Goal: Find specific page/section: Find specific page/section

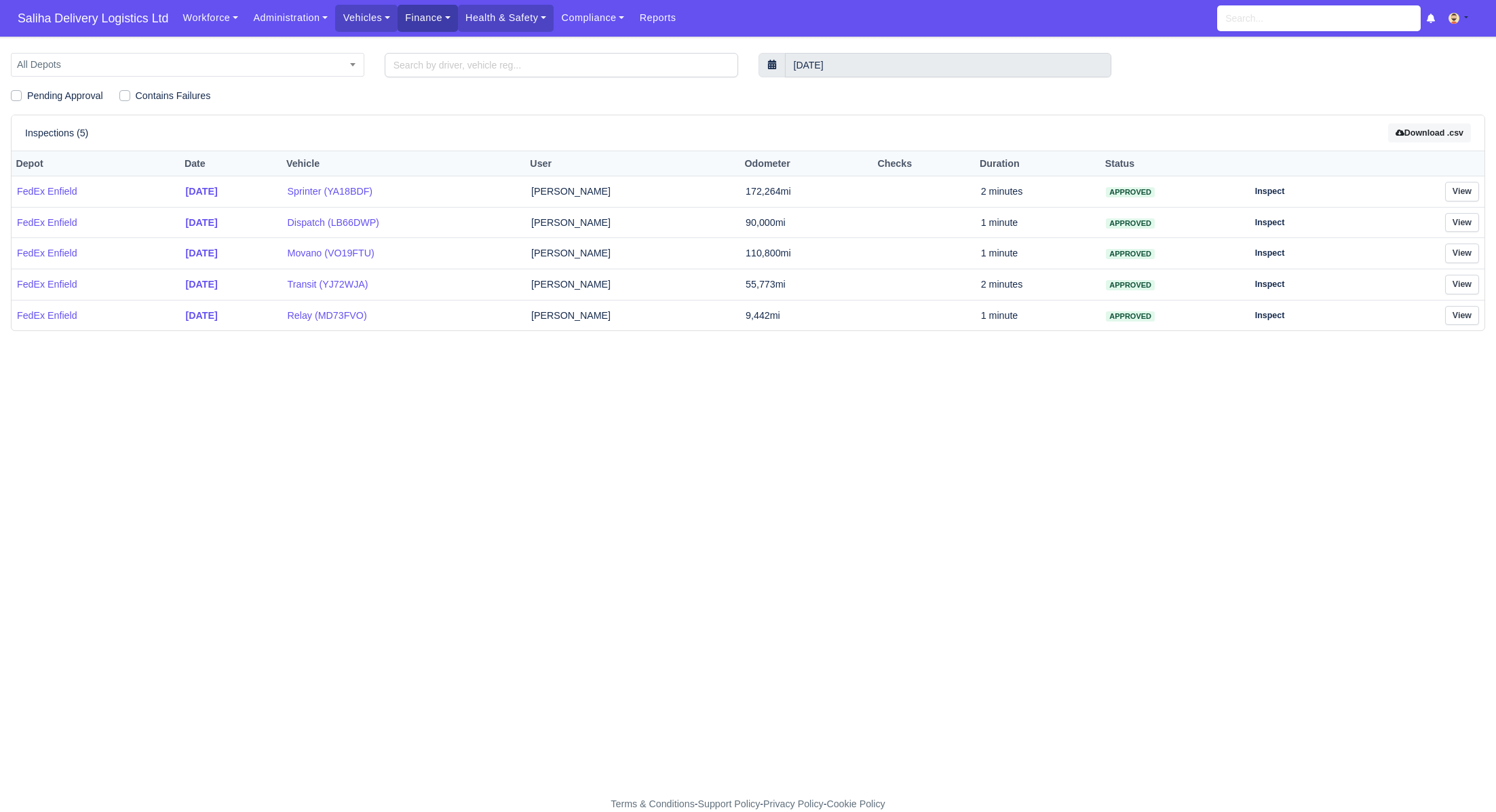
click at [419, 23] on link "Finance" at bounding box center [427, 18] width 60 height 26
click at [424, 41] on link "Invoices" at bounding box center [459, 48] width 110 height 29
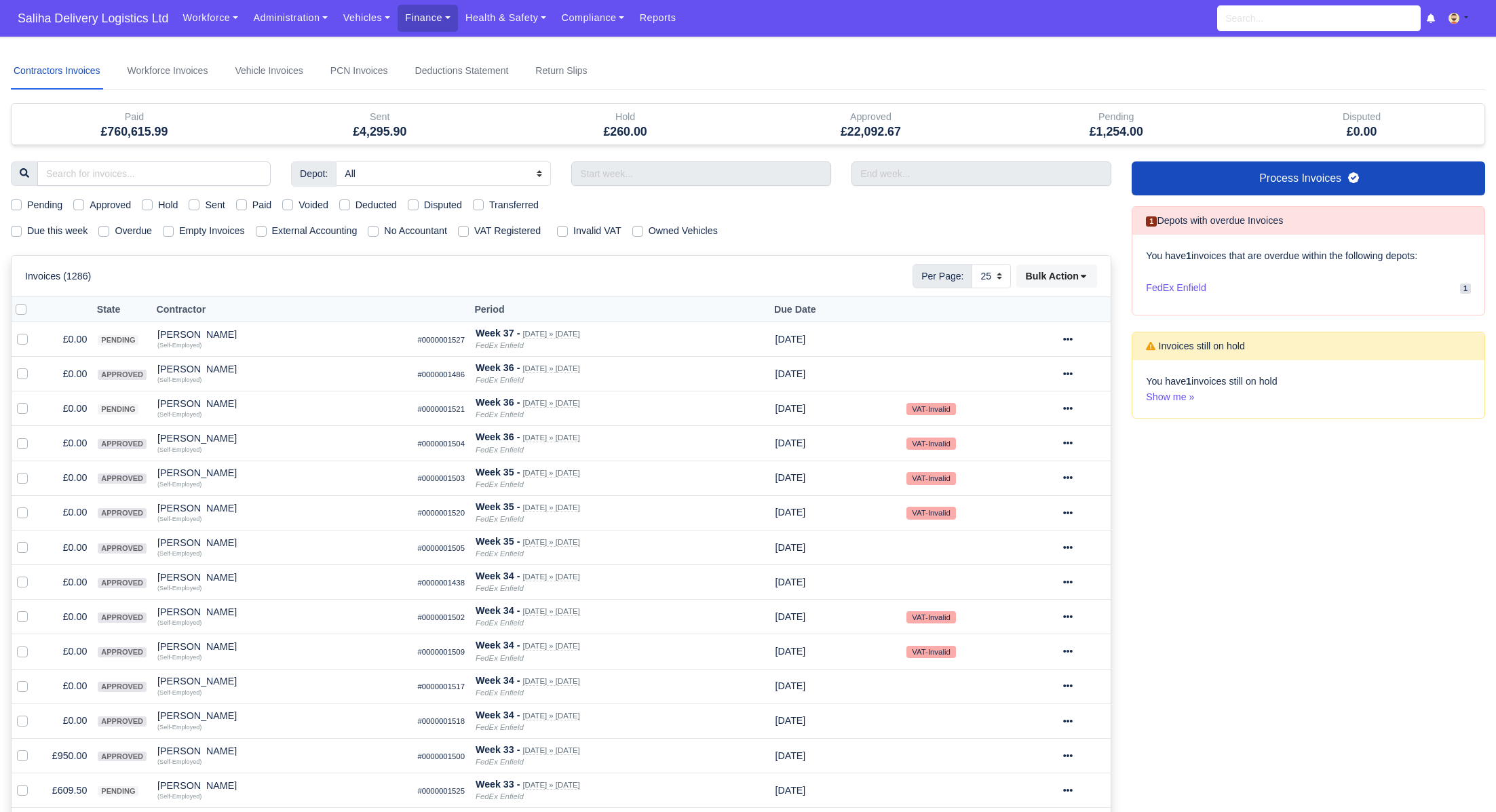
select select "25"
click at [191, 202] on div "Pending Approved Hold Sent Paid Voided Deducted Disputed Transferred" at bounding box center [561, 205] width 1120 height 15
click at [205, 202] on label "Sent" at bounding box center [214, 205] width 19 height 15
click at [195, 202] on input "Sent" at bounding box center [194, 202] width 11 height 11
checkbox input "true"
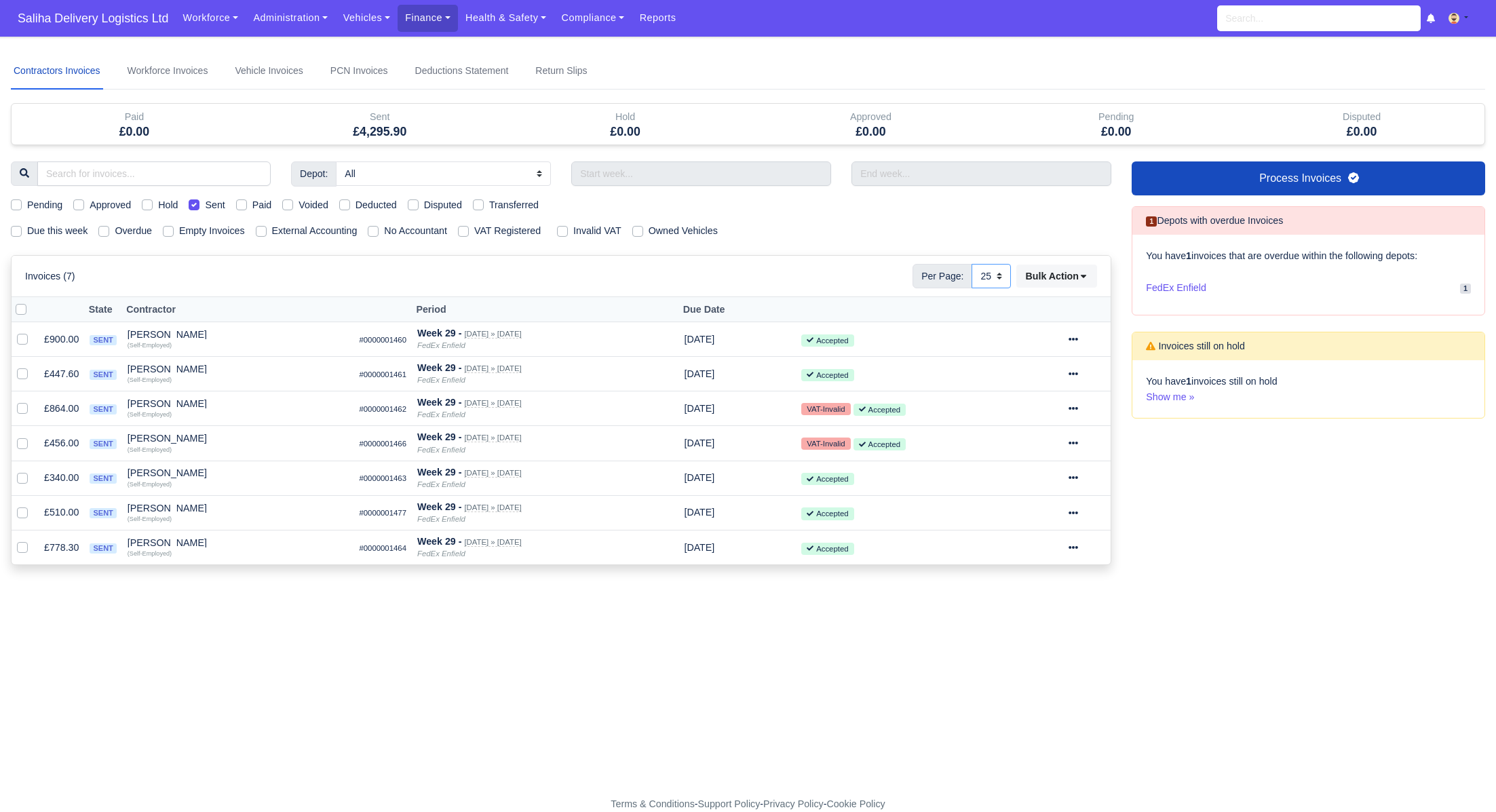
click at [1000, 276] on select "10 25 50" at bounding box center [991, 276] width 39 height 25
select select "50"
click at [971, 264] on select "10 25 50" at bounding box center [991, 276] width 39 height 25
select select "25"
click at [112, 23] on span "Saliha Delivery Logistics Ltd" at bounding box center [93, 19] width 164 height 27
